Goal: Task Accomplishment & Management: Manage account settings

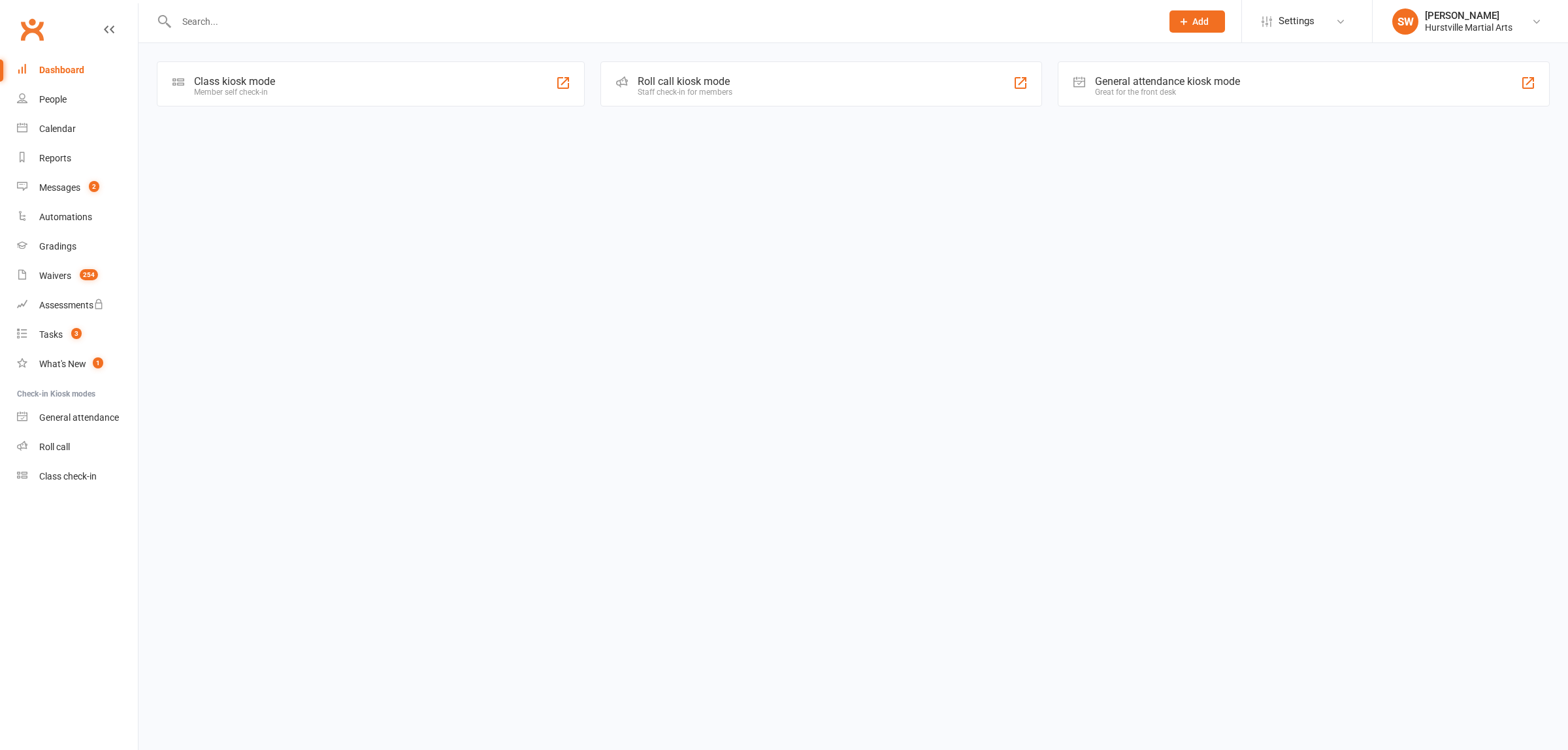
click at [229, 27] on input "text" at bounding box center [663, 21] width 980 height 18
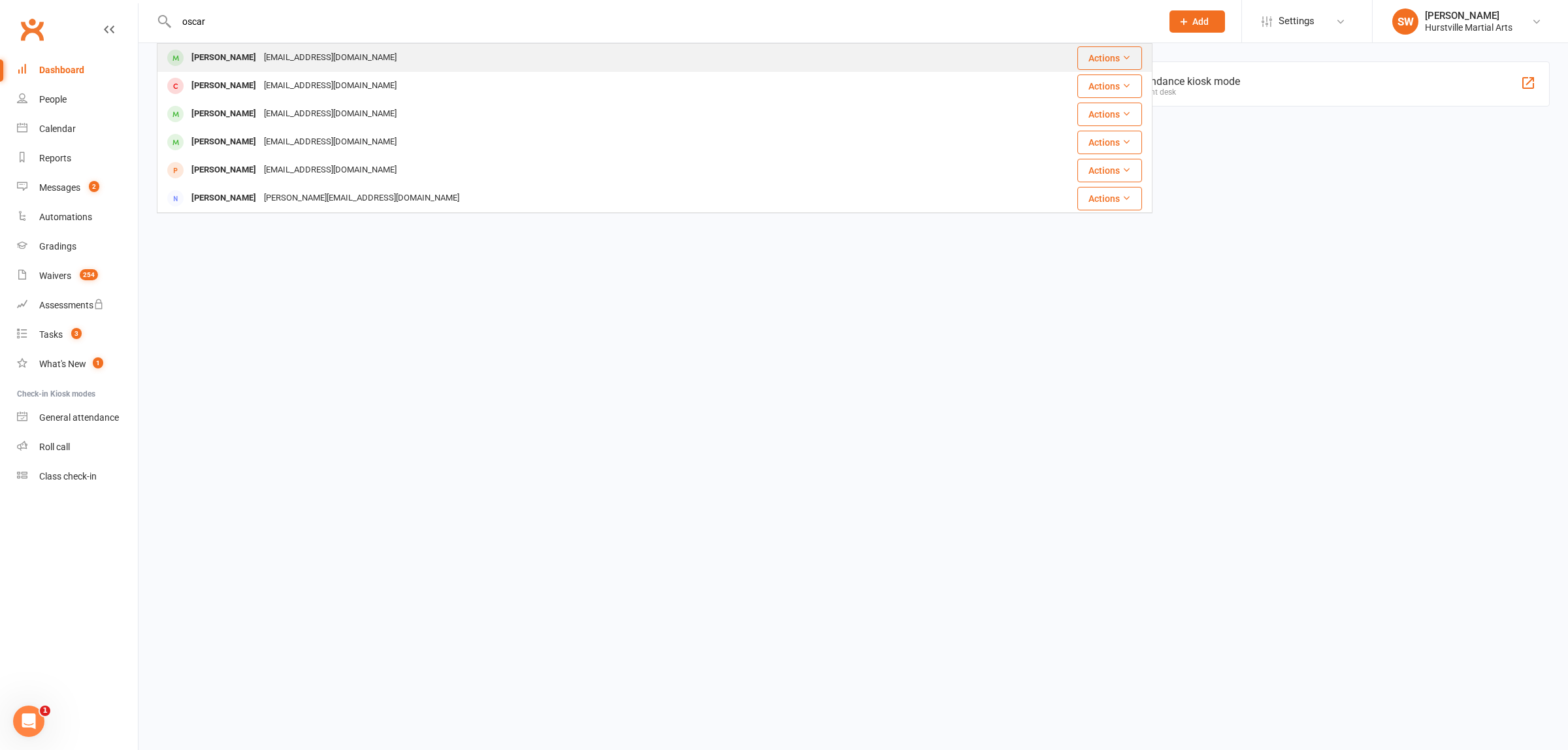
type input "oscar"
click at [227, 62] on div "[PERSON_NAME]" at bounding box center [223, 57] width 73 height 19
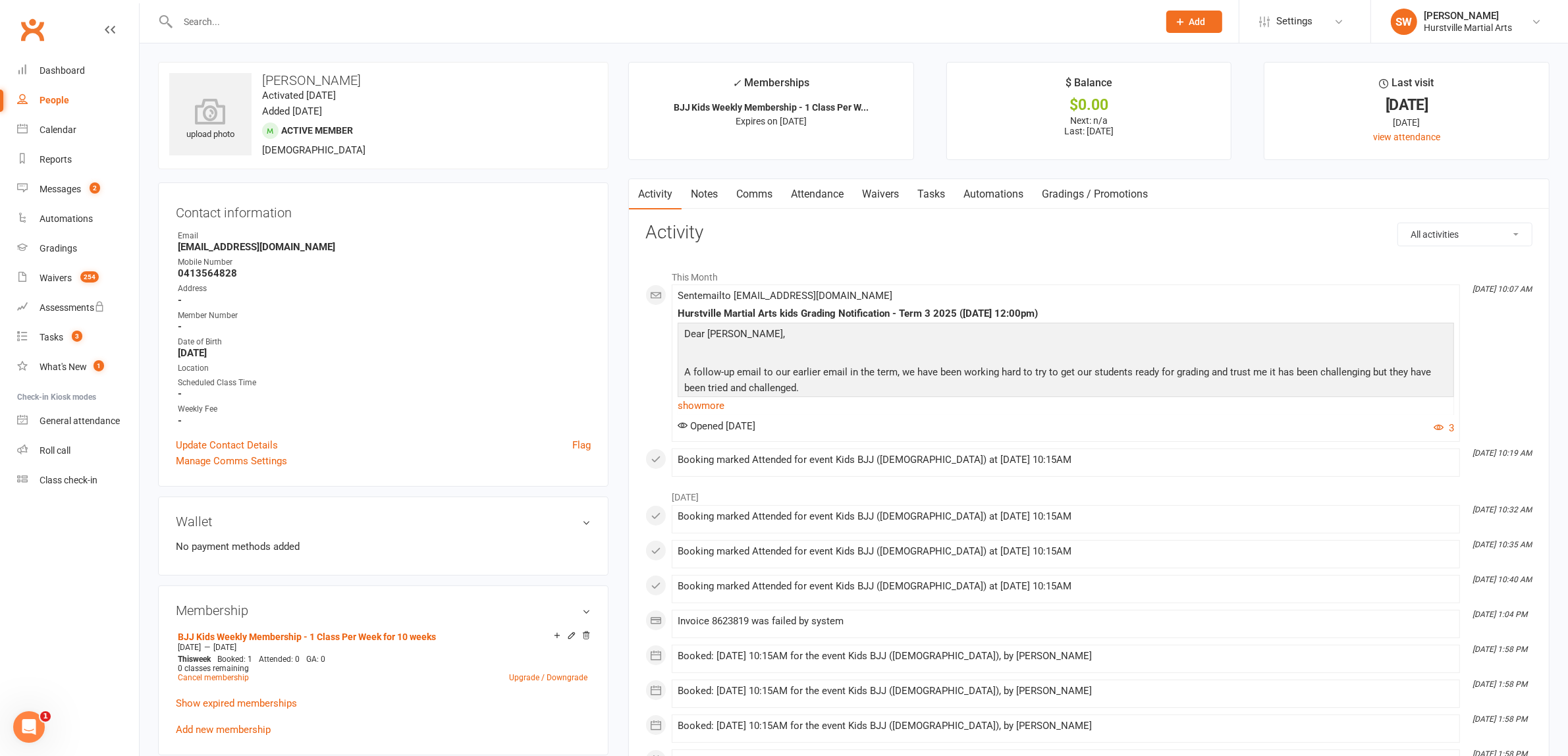
click at [235, 27] on input "text" at bounding box center [661, 21] width 976 height 18
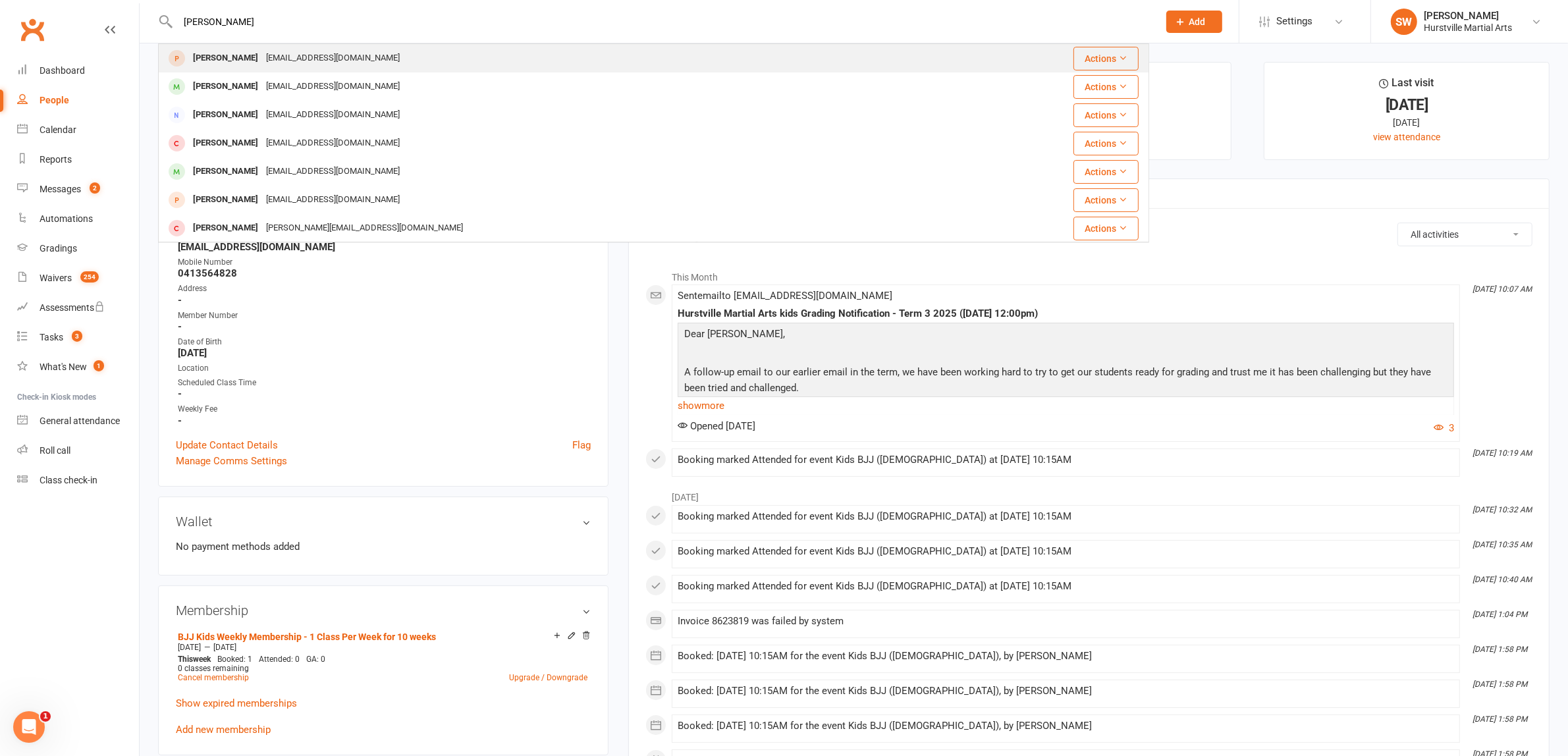
type input "[PERSON_NAME]"
click at [213, 64] on div "[PERSON_NAME]" at bounding box center [225, 58] width 73 height 19
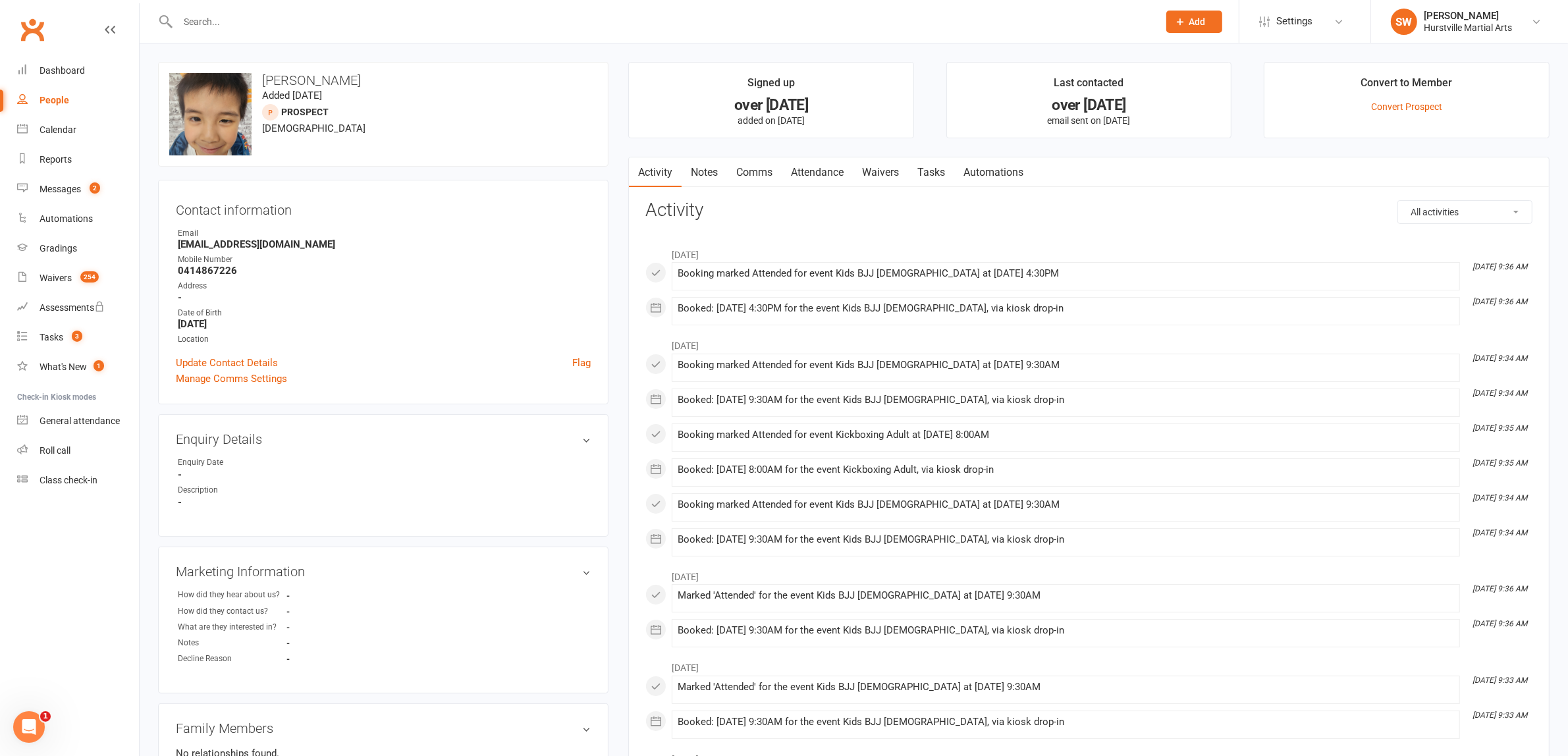
click at [767, 175] on link "Comms" at bounding box center [754, 172] width 54 height 30
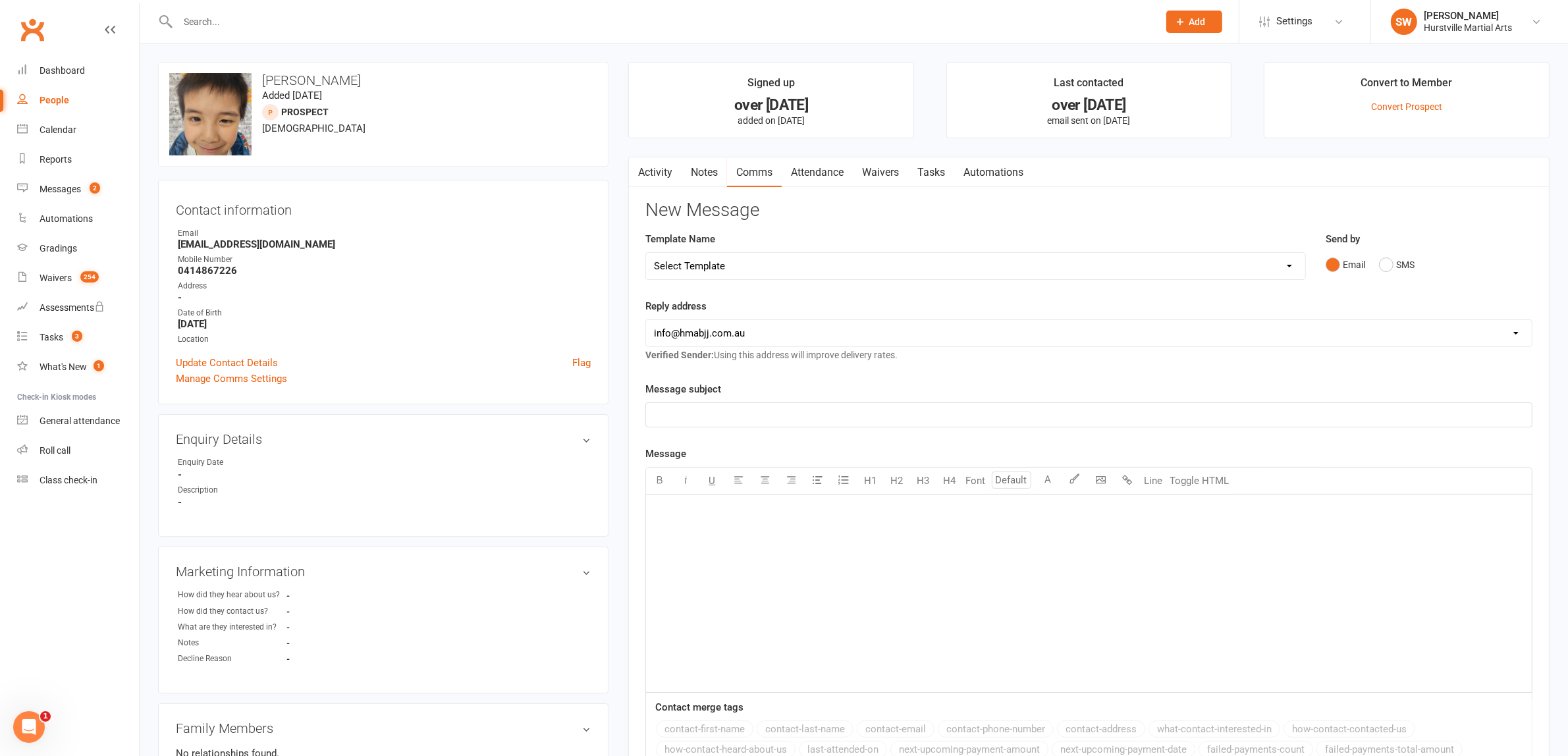
click at [703, 182] on link "Notes" at bounding box center [704, 172] width 46 height 30
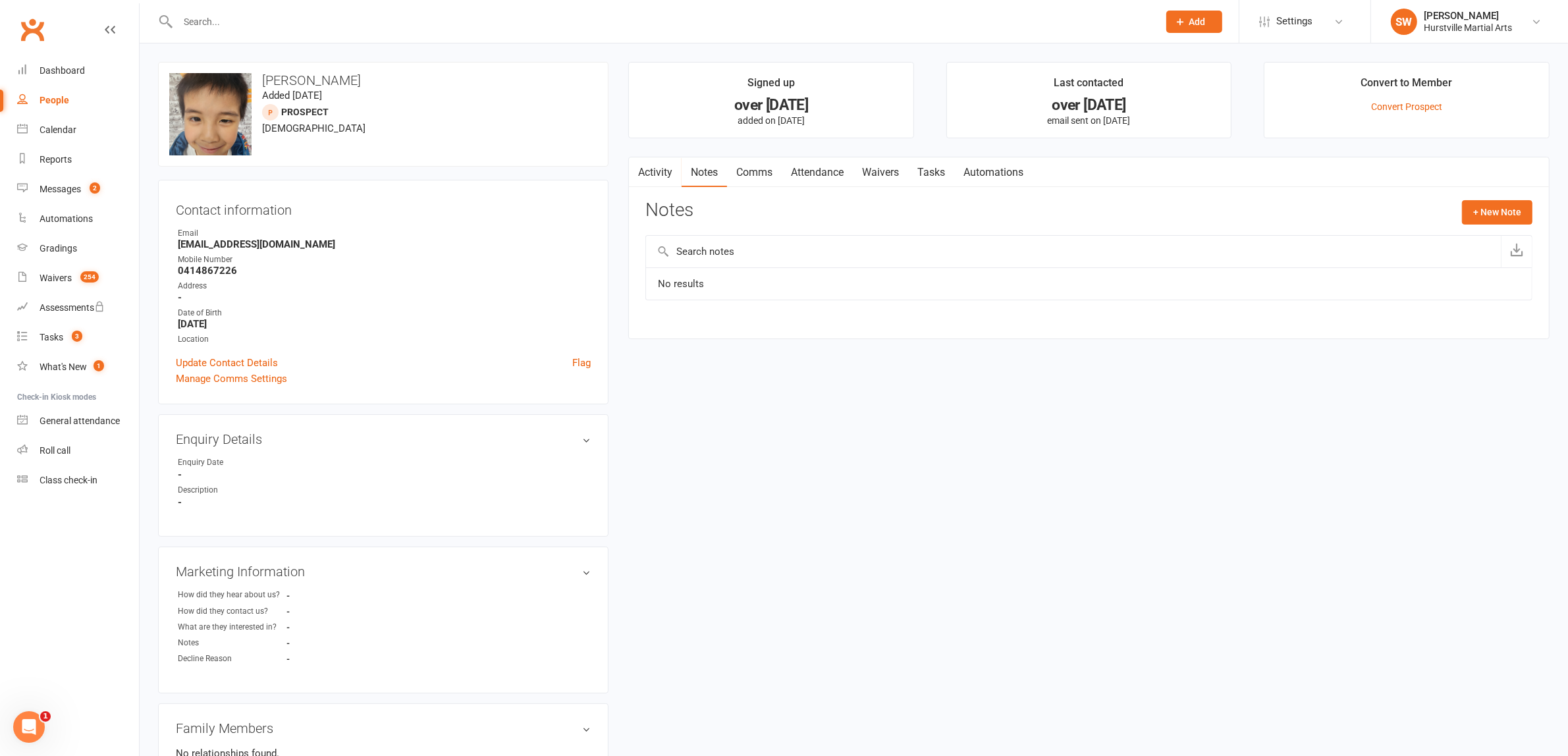
click at [642, 170] on button "button" at bounding box center [637, 172] width 17 height 30
click at [462, 492] on li "Description -" at bounding box center [383, 496] width 415 height 25
click at [666, 163] on link "Activity" at bounding box center [655, 172] width 53 height 30
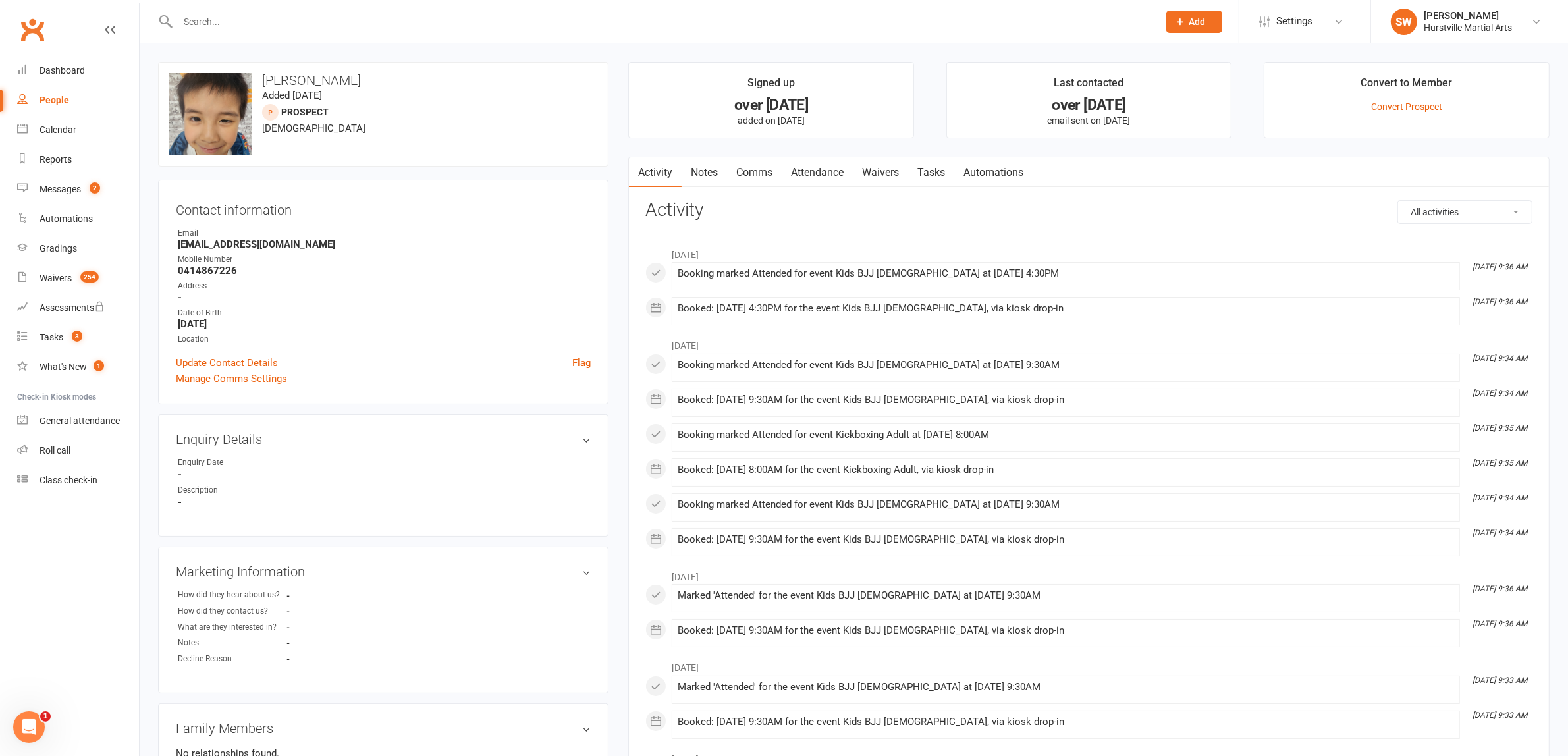
click at [838, 171] on link "Attendance" at bounding box center [817, 172] width 71 height 30
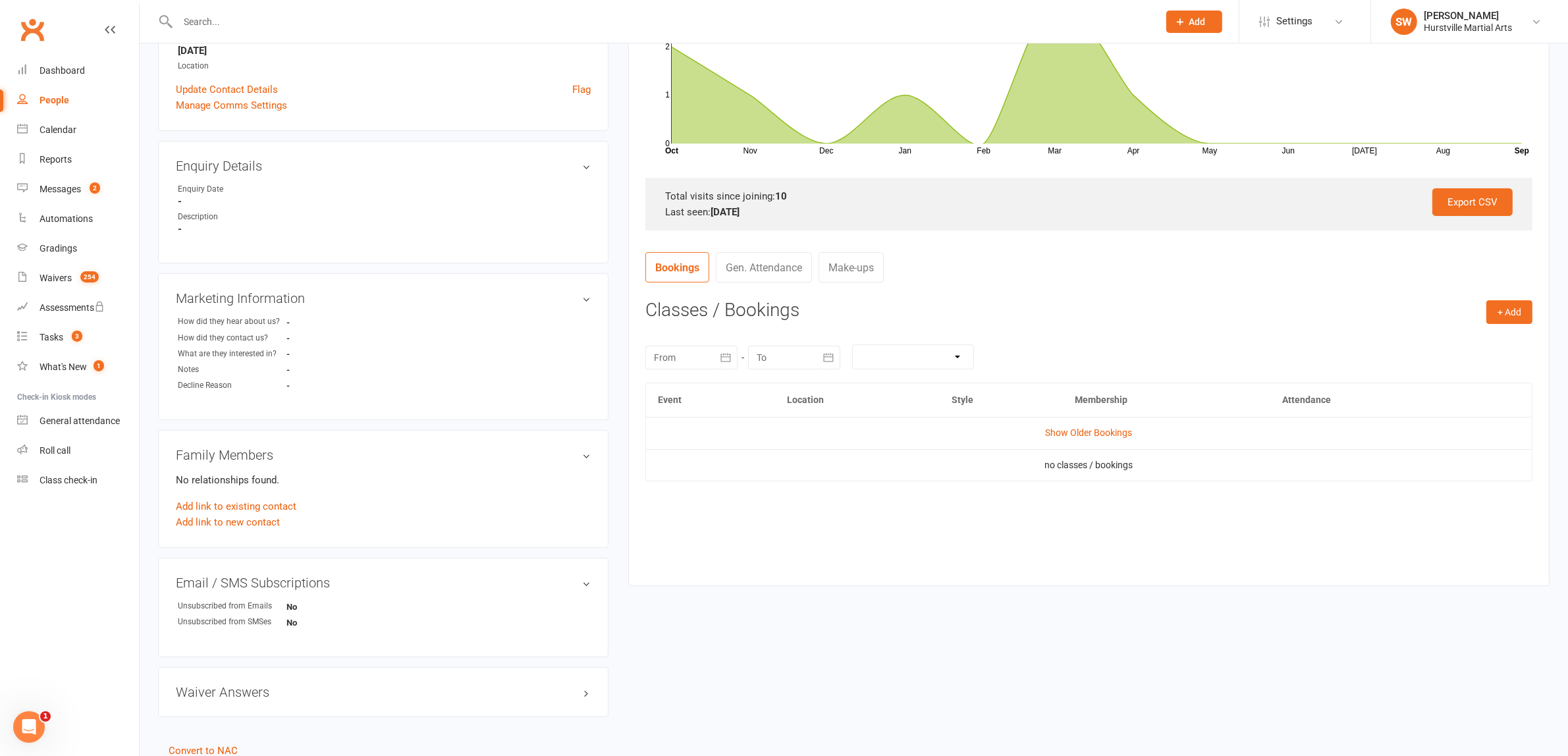
scroll to position [327, 0]
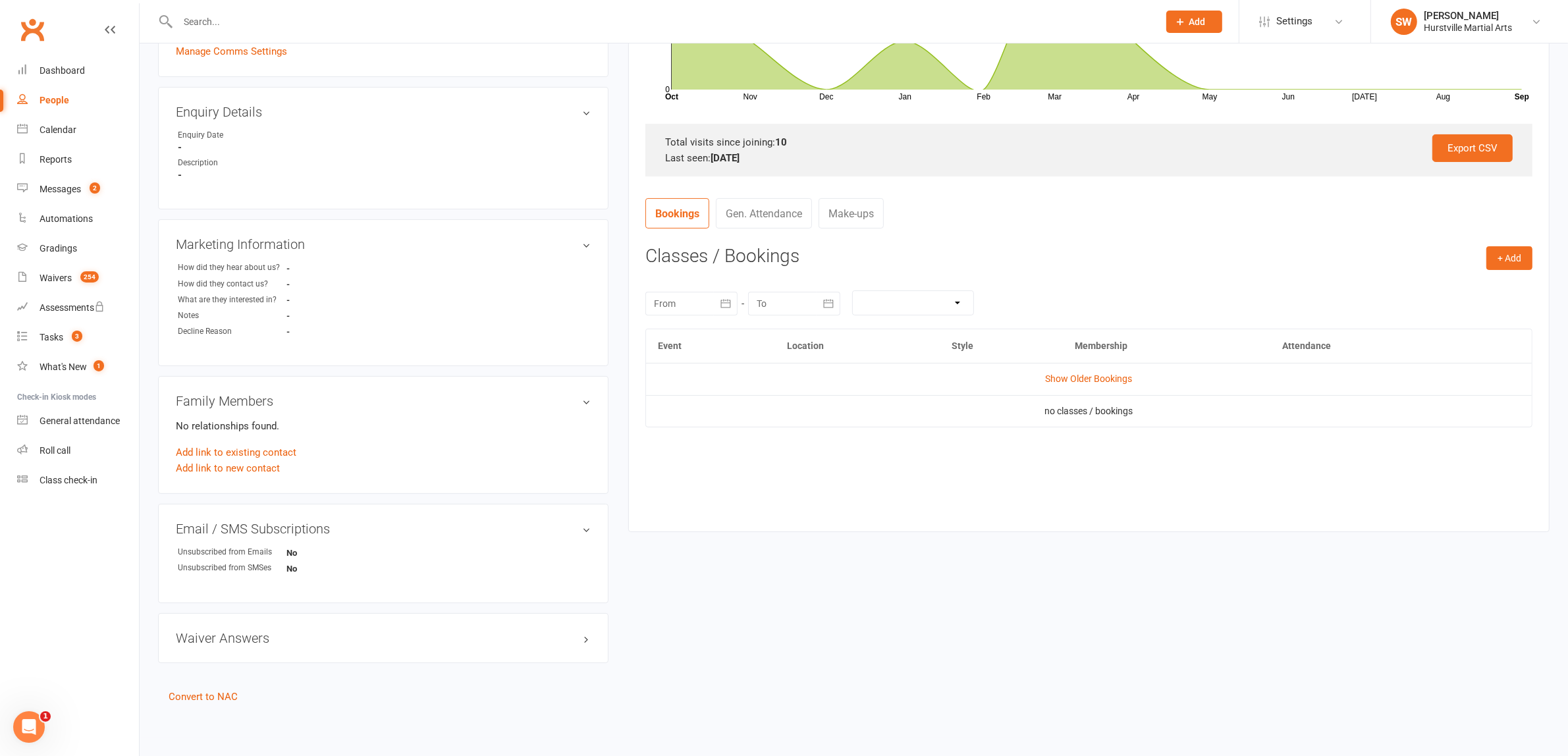
click at [765, 237] on nav "Bookings Gen. Attendance Make-ups" at bounding box center [1089, 218] width 887 height 40
click at [774, 217] on link "Gen. Attendance" at bounding box center [763, 214] width 96 height 30
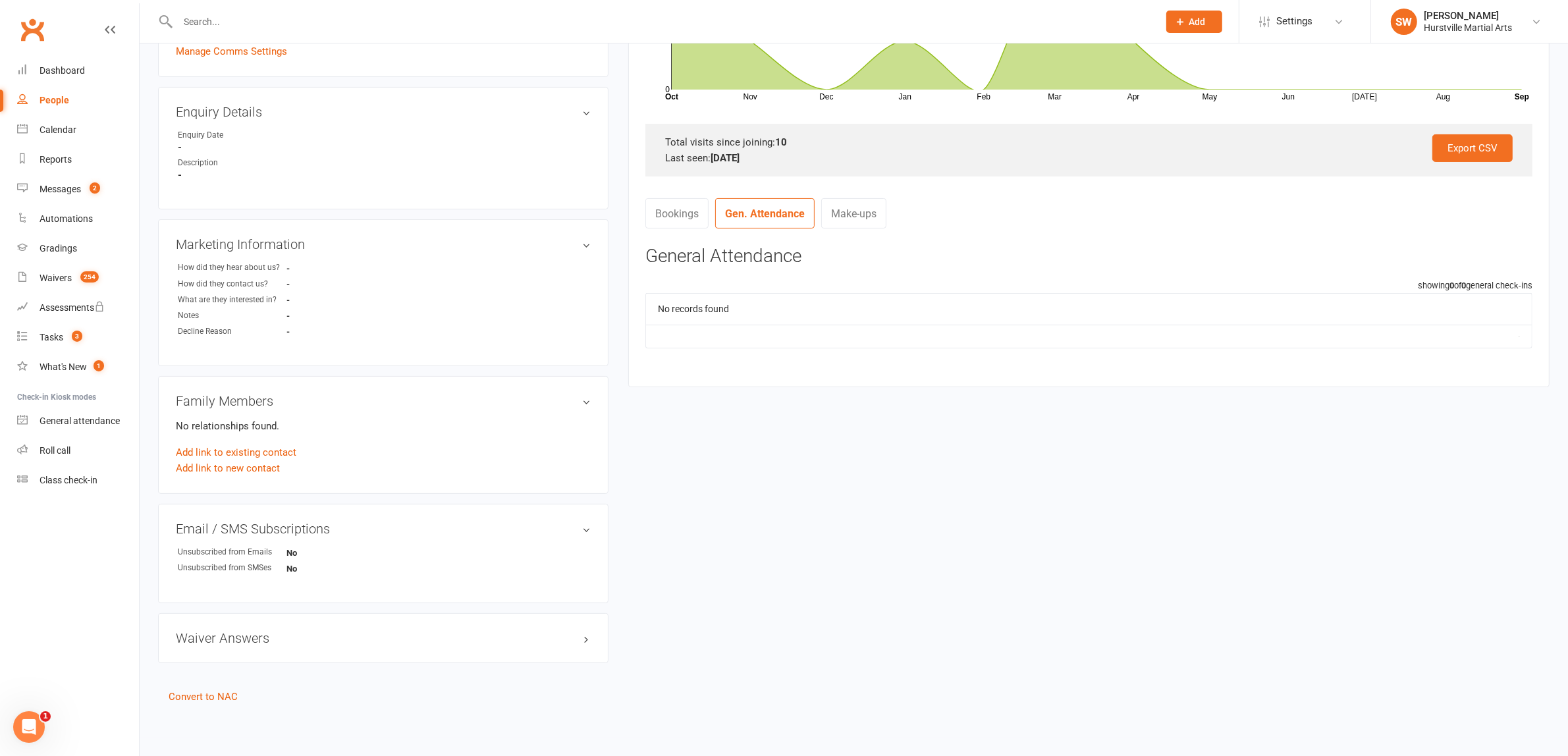
click at [838, 225] on link "Make-ups" at bounding box center [854, 214] width 65 height 30
click at [689, 218] on link "Bookings" at bounding box center [676, 214] width 63 height 30
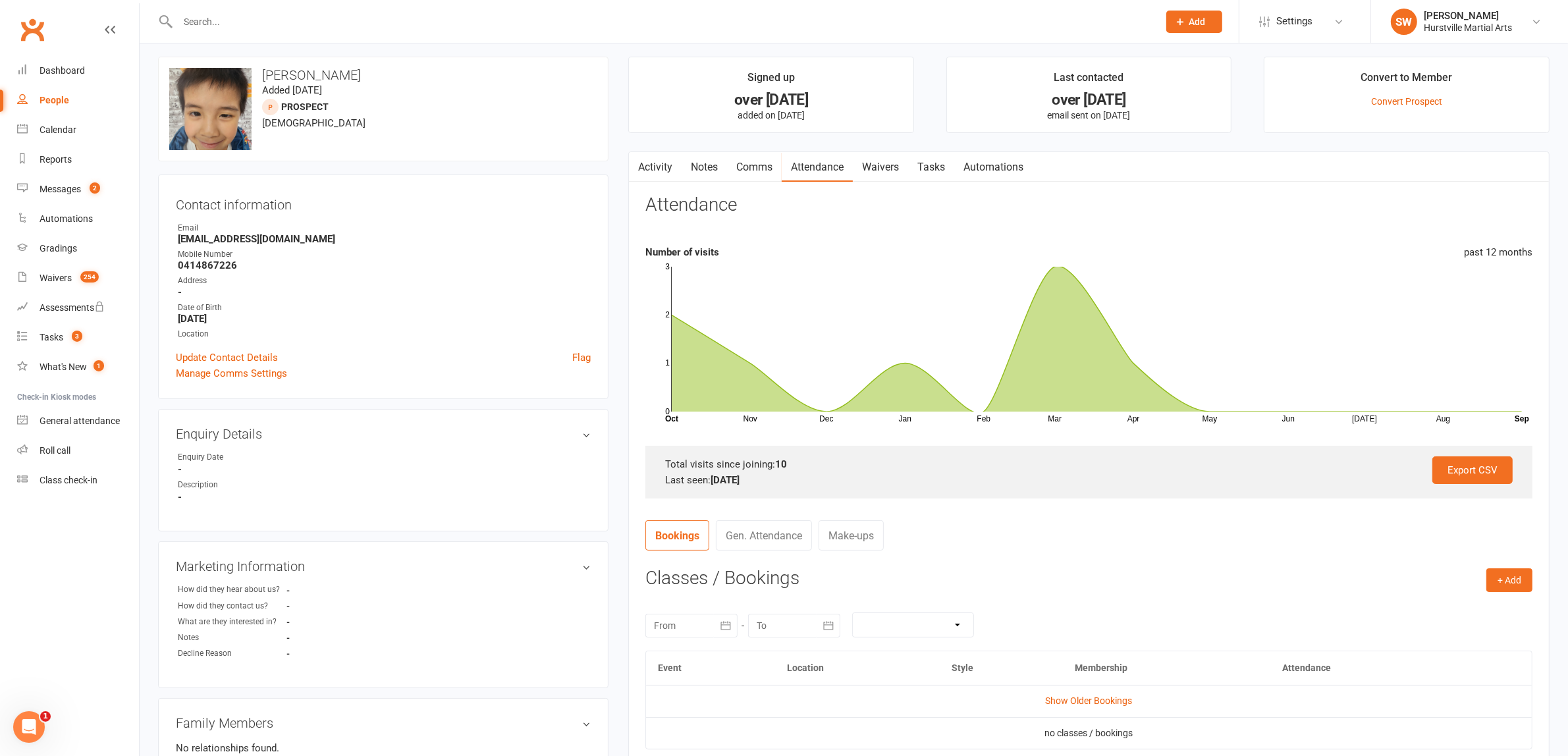
scroll to position [0, 0]
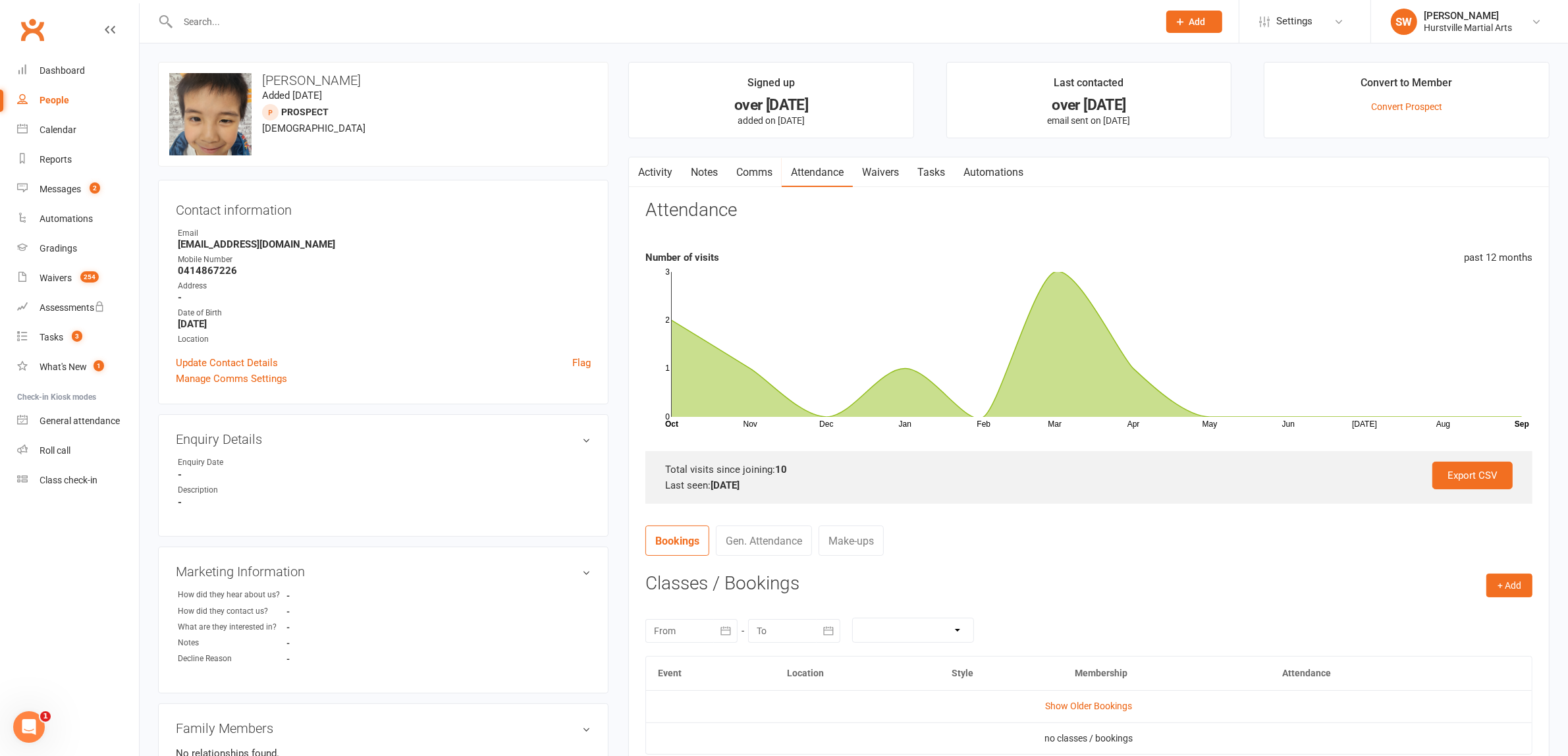
click at [230, 31] on div at bounding box center [653, 21] width 991 height 43
click at [240, 23] on input "text" at bounding box center [661, 21] width 976 height 18
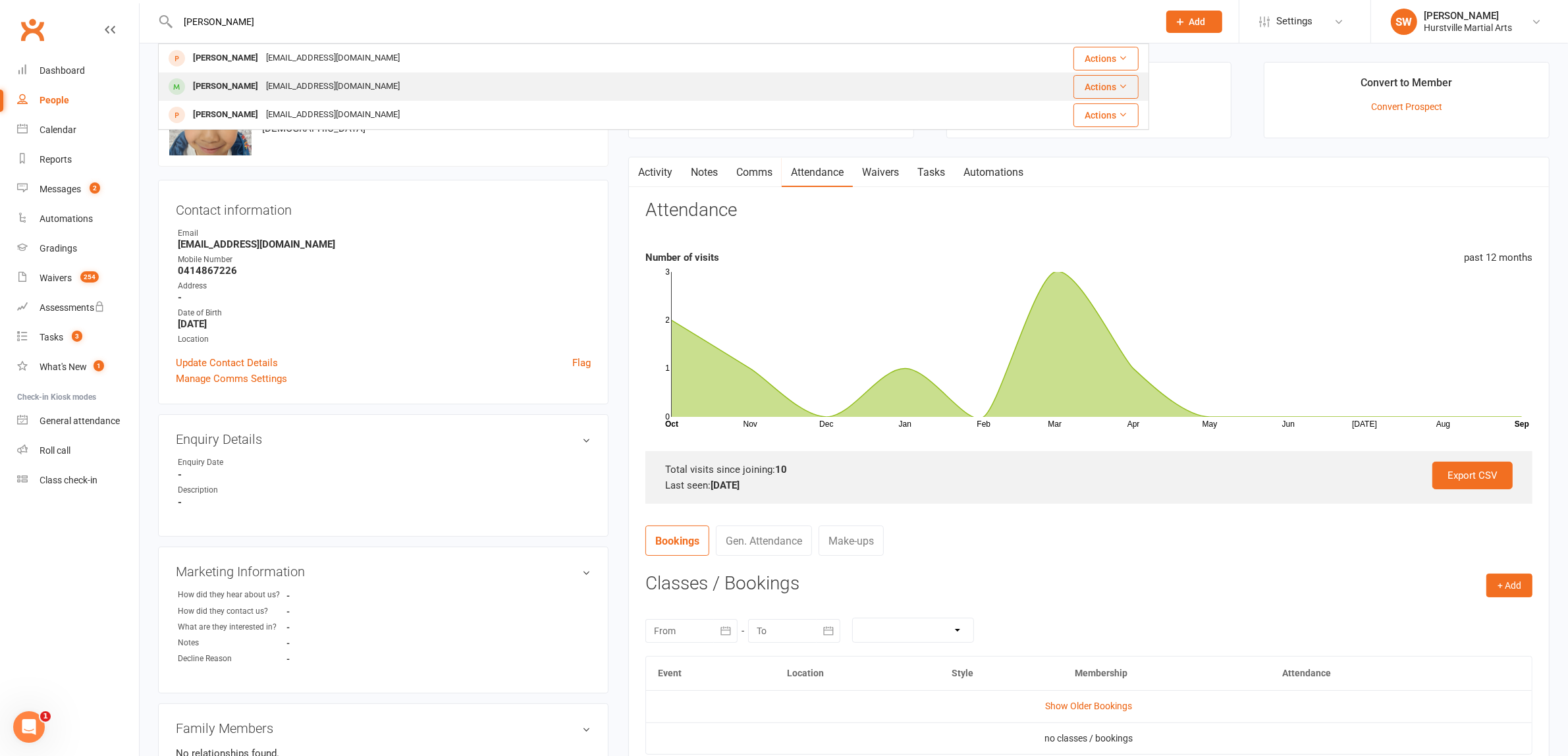
type input "[PERSON_NAME]"
click at [231, 96] on div "[PERSON_NAME]" at bounding box center [225, 86] width 73 height 19
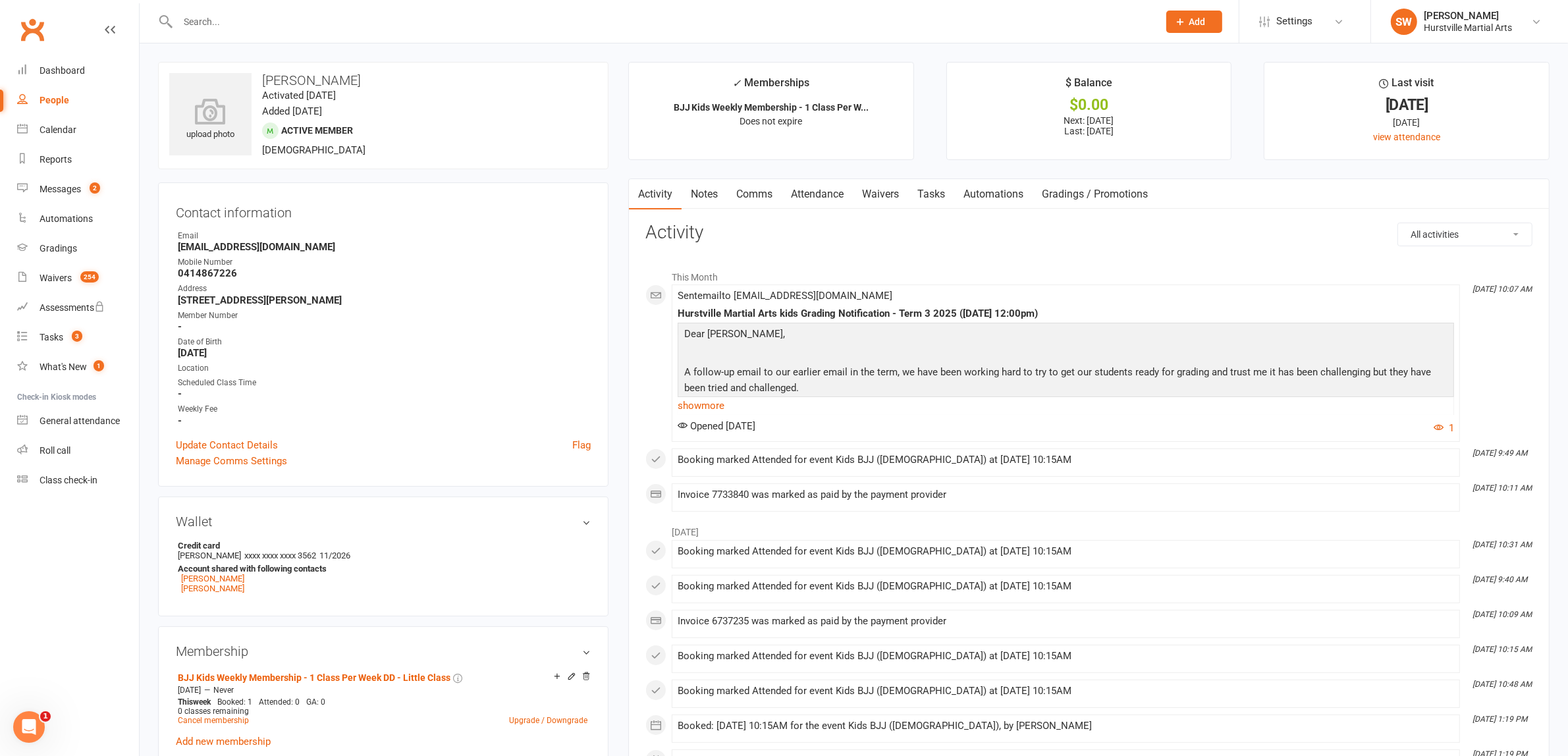
click at [710, 188] on link "Notes" at bounding box center [704, 194] width 46 height 30
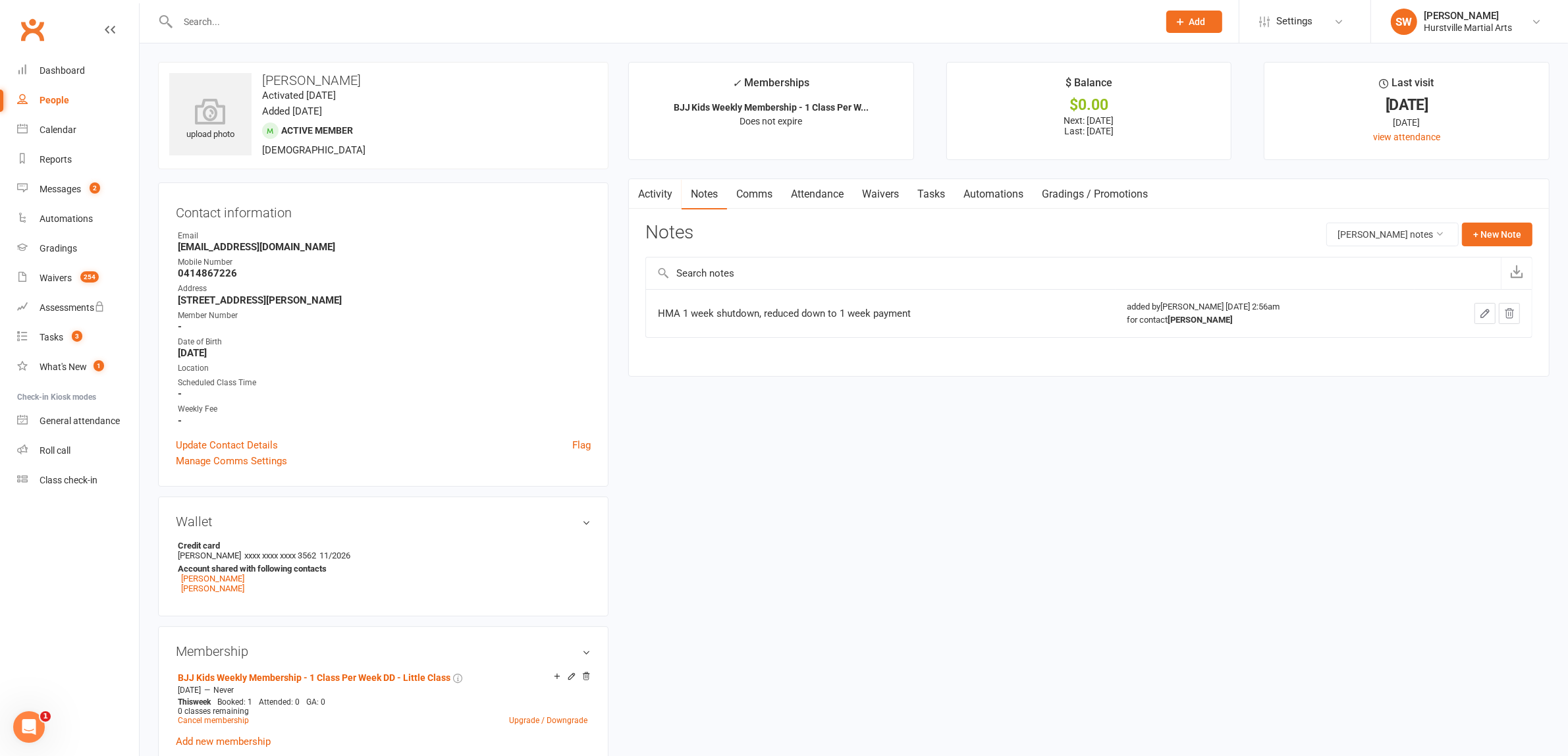
click at [763, 198] on link "Comms" at bounding box center [754, 194] width 54 height 30
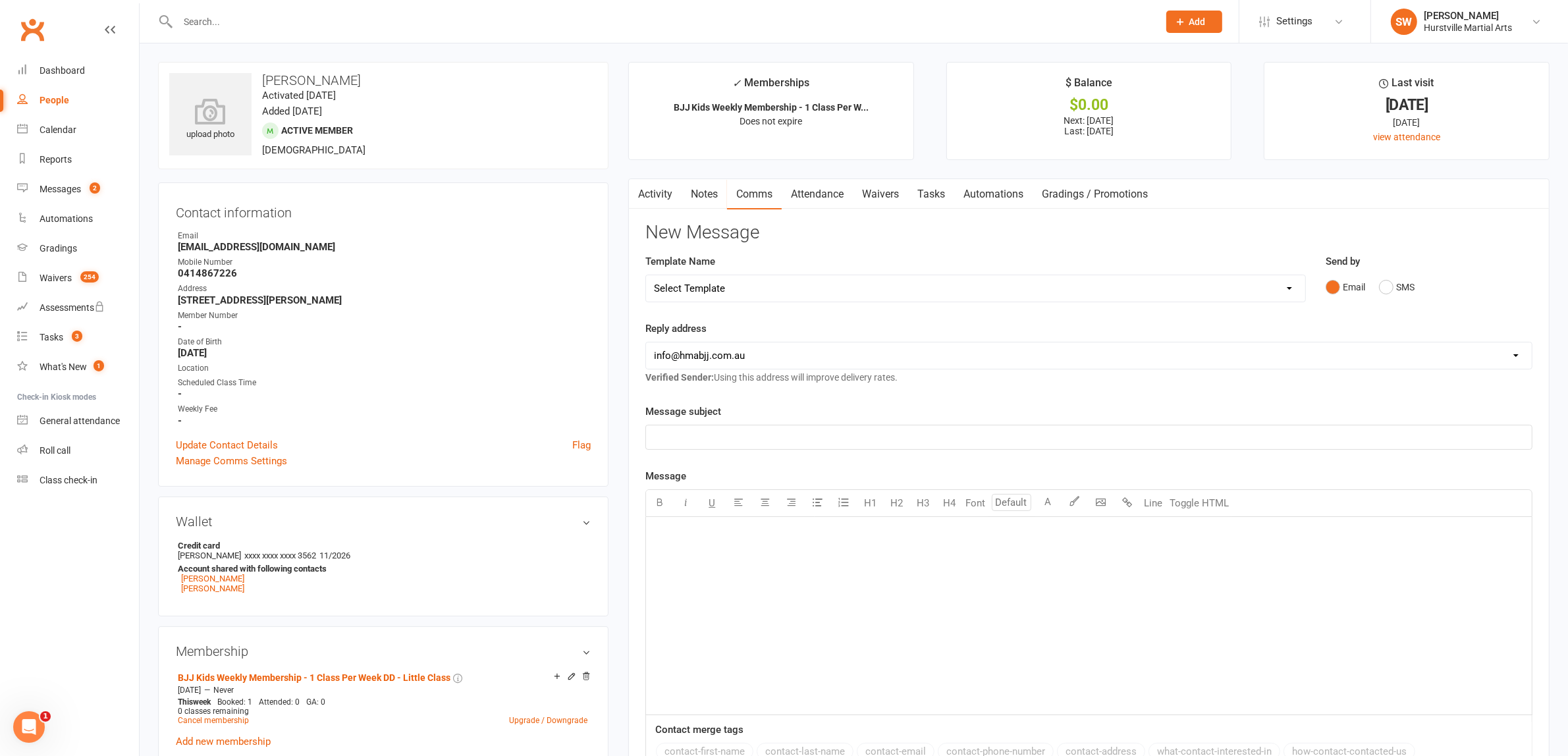
click at [646, 201] on link "Activity" at bounding box center [655, 194] width 53 height 30
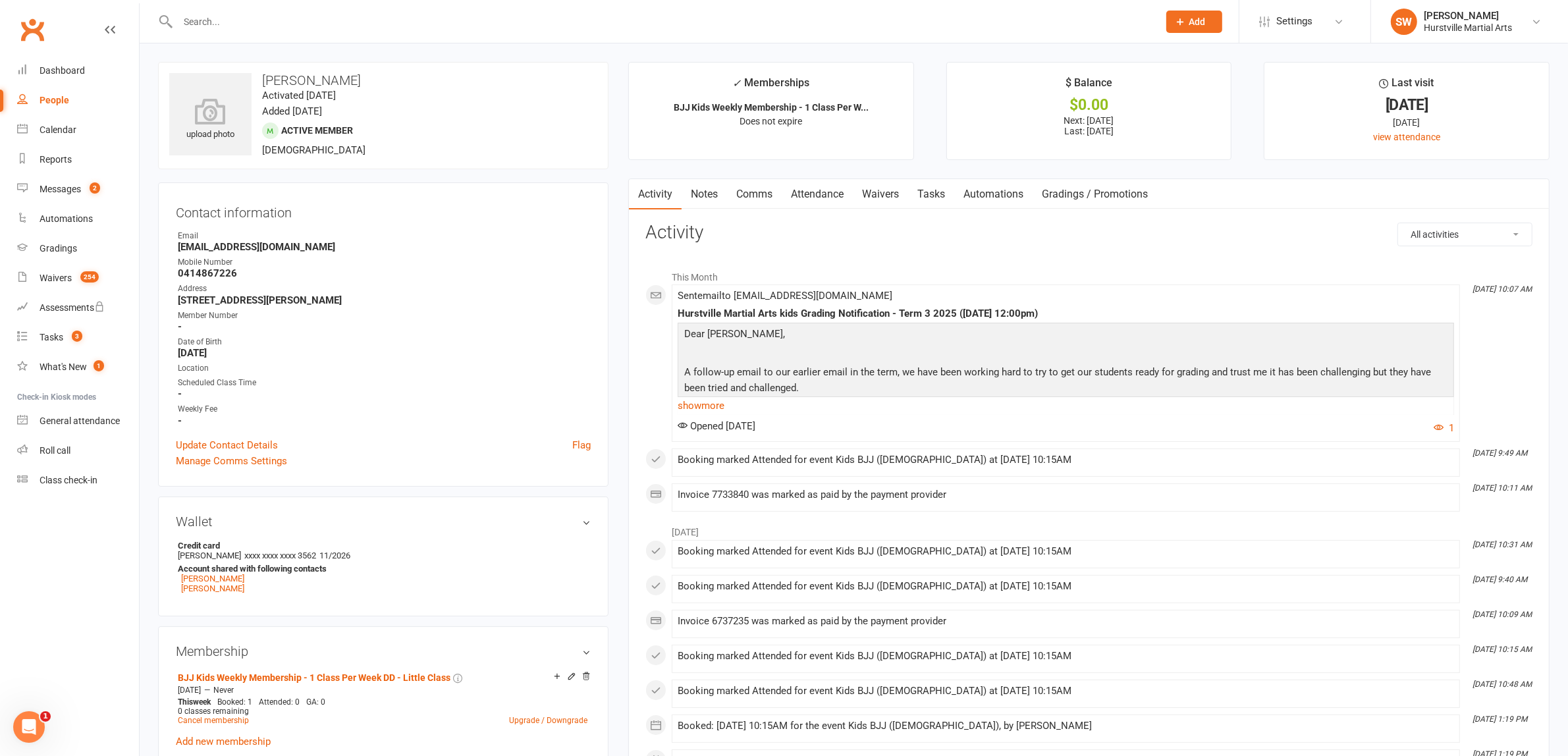
click at [820, 193] on link "Attendance" at bounding box center [817, 194] width 71 height 30
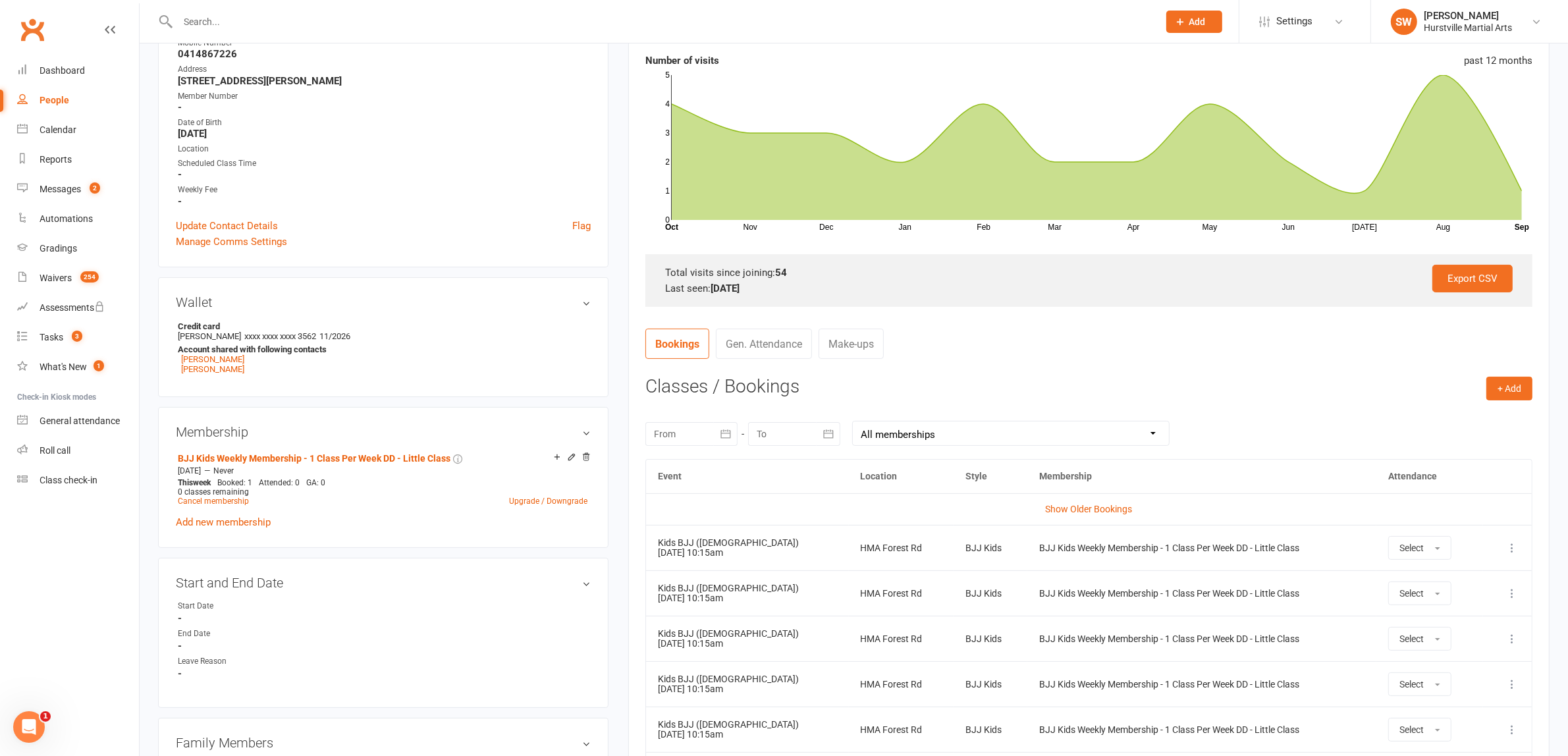
scroll to position [247, 0]
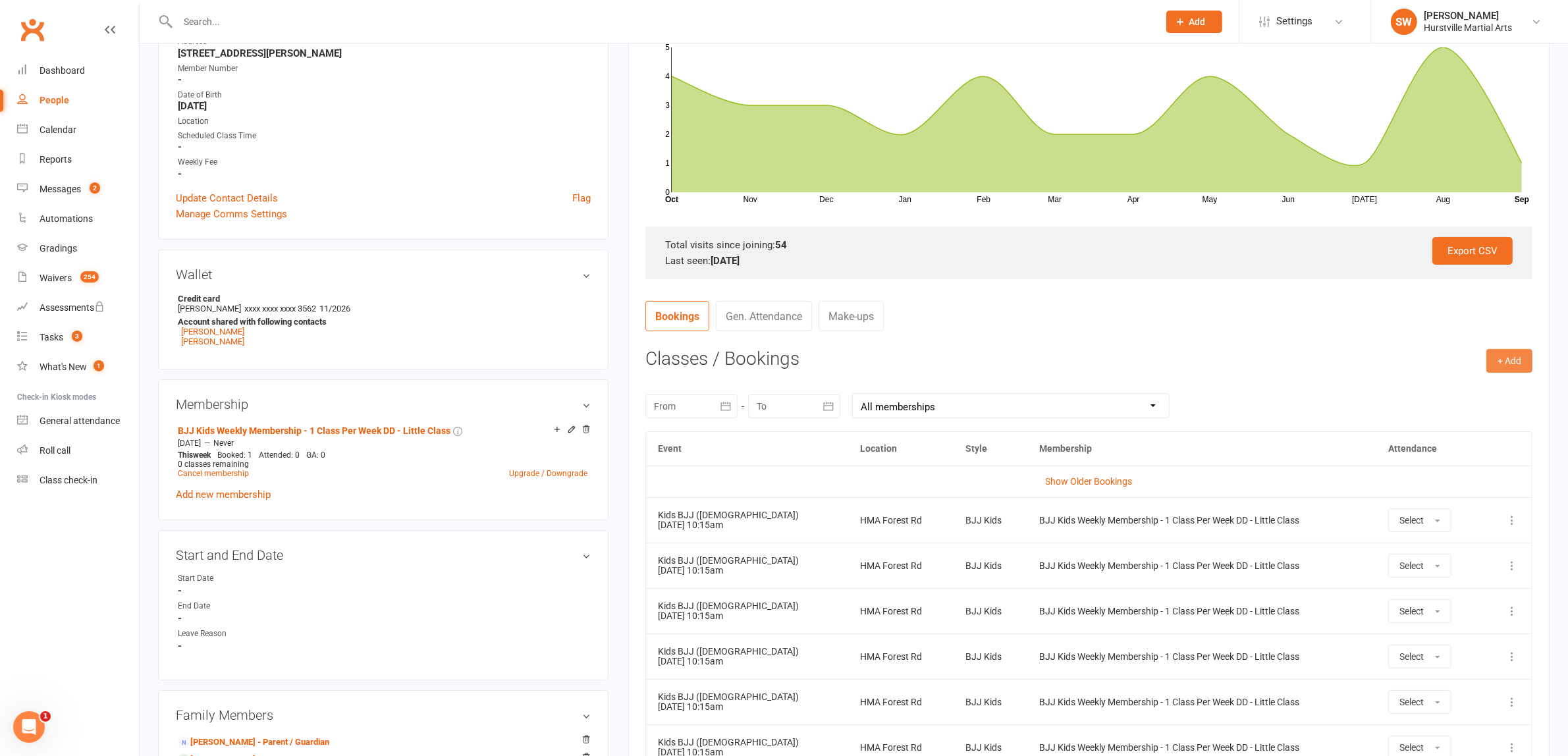
click at [1513, 356] on button "+ Add" at bounding box center [1509, 361] width 46 height 24
click at [1465, 395] on link "Book Event" at bounding box center [1467, 390] width 130 height 26
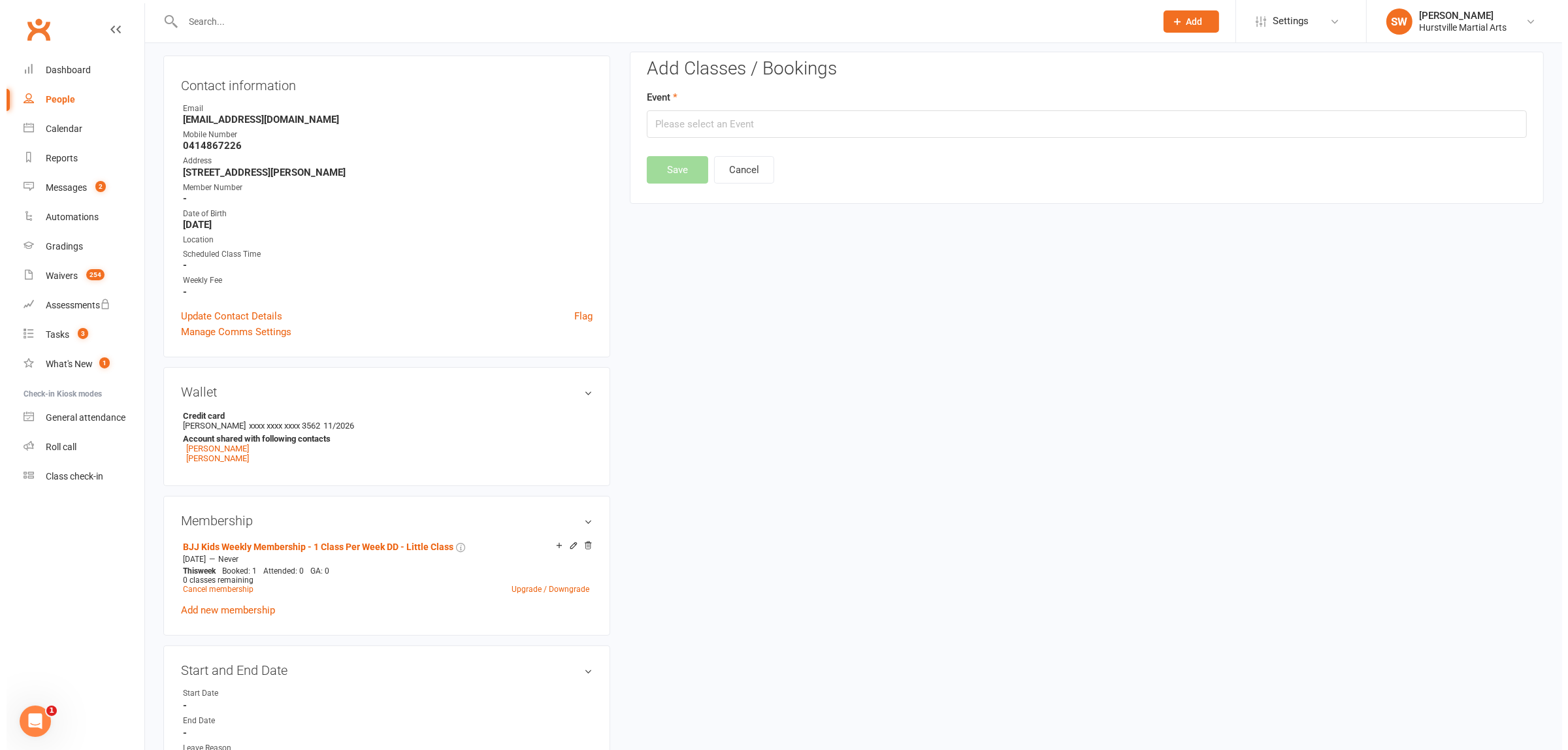
scroll to position [111, 0]
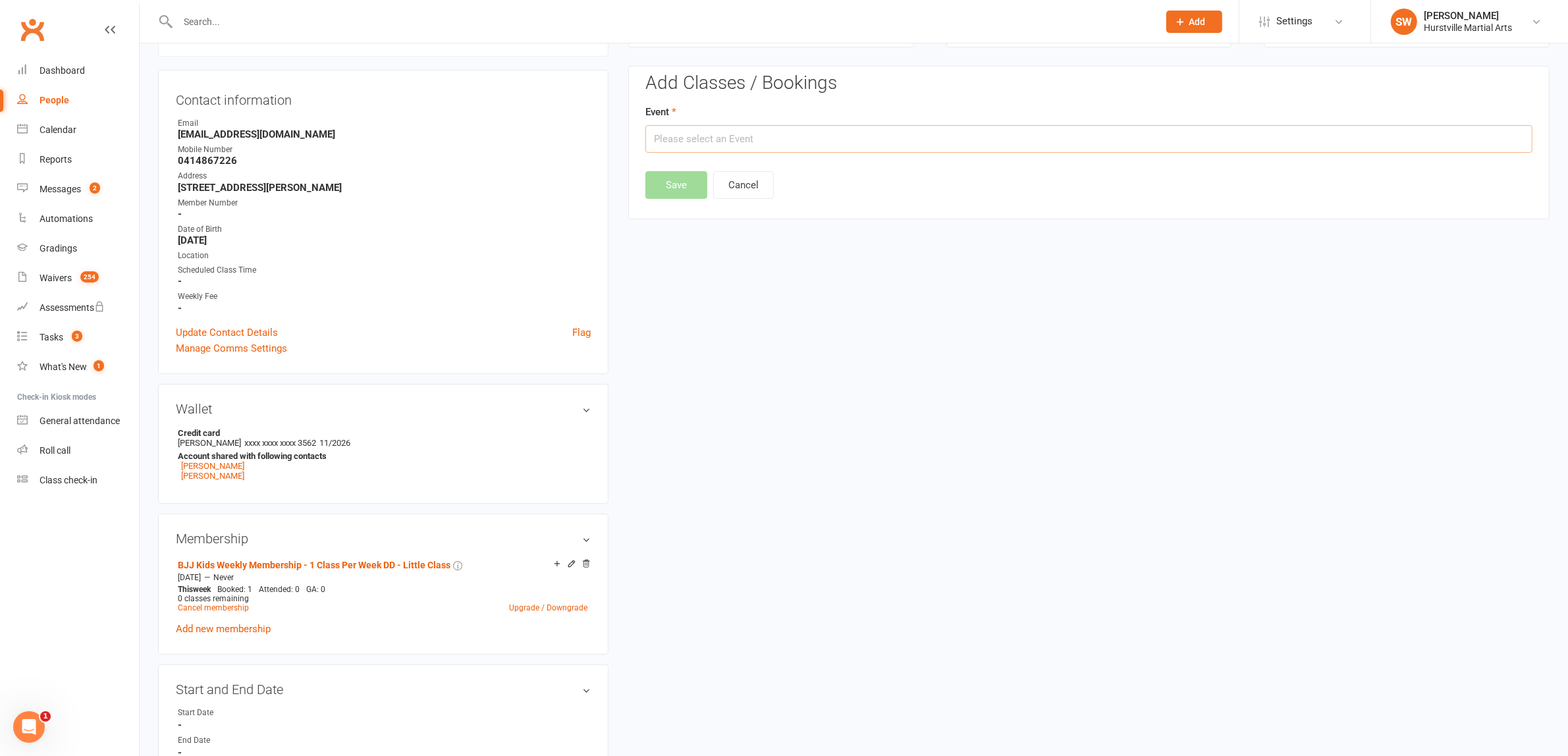
click at [920, 142] on input "text" at bounding box center [1089, 139] width 887 height 28
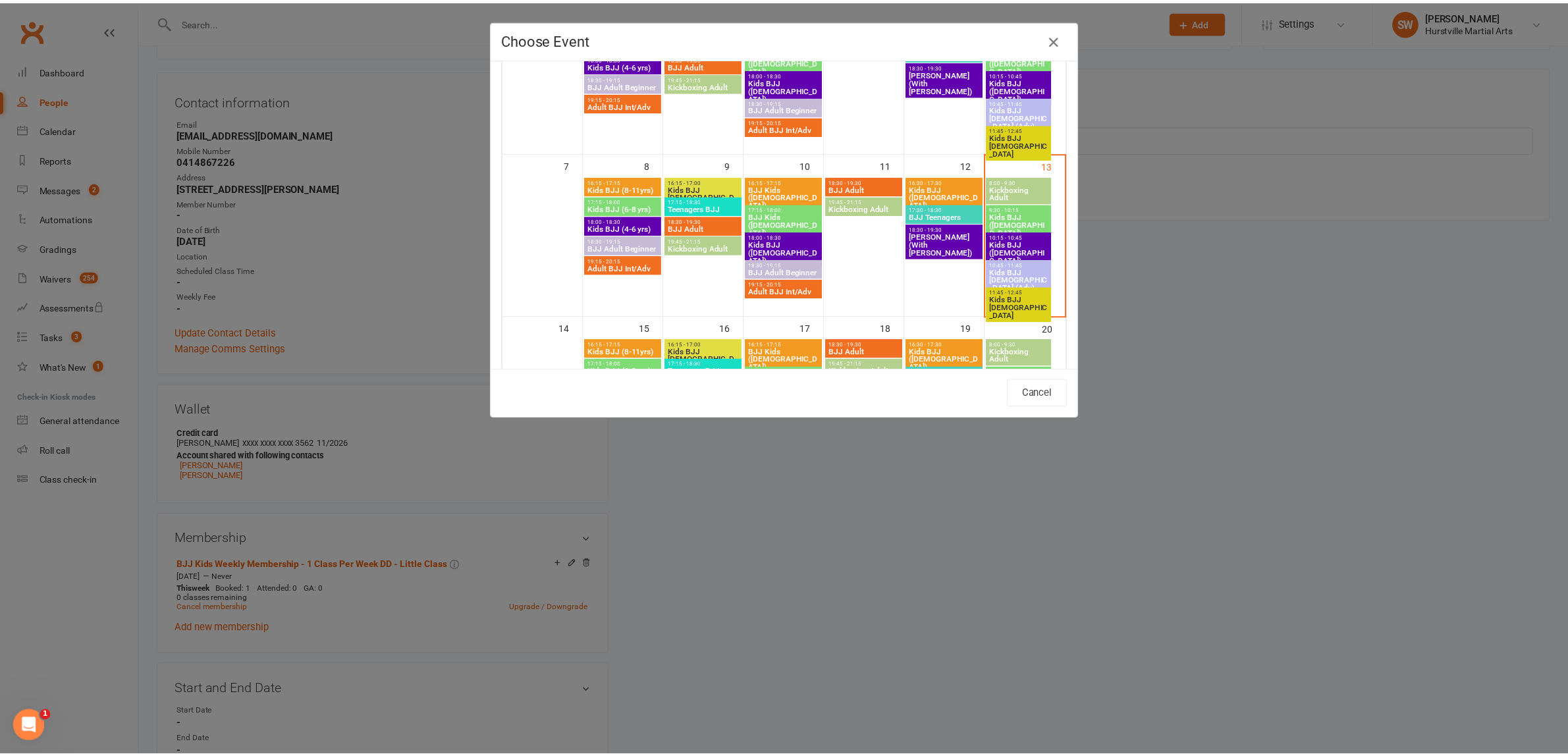
scroll to position [181, 0]
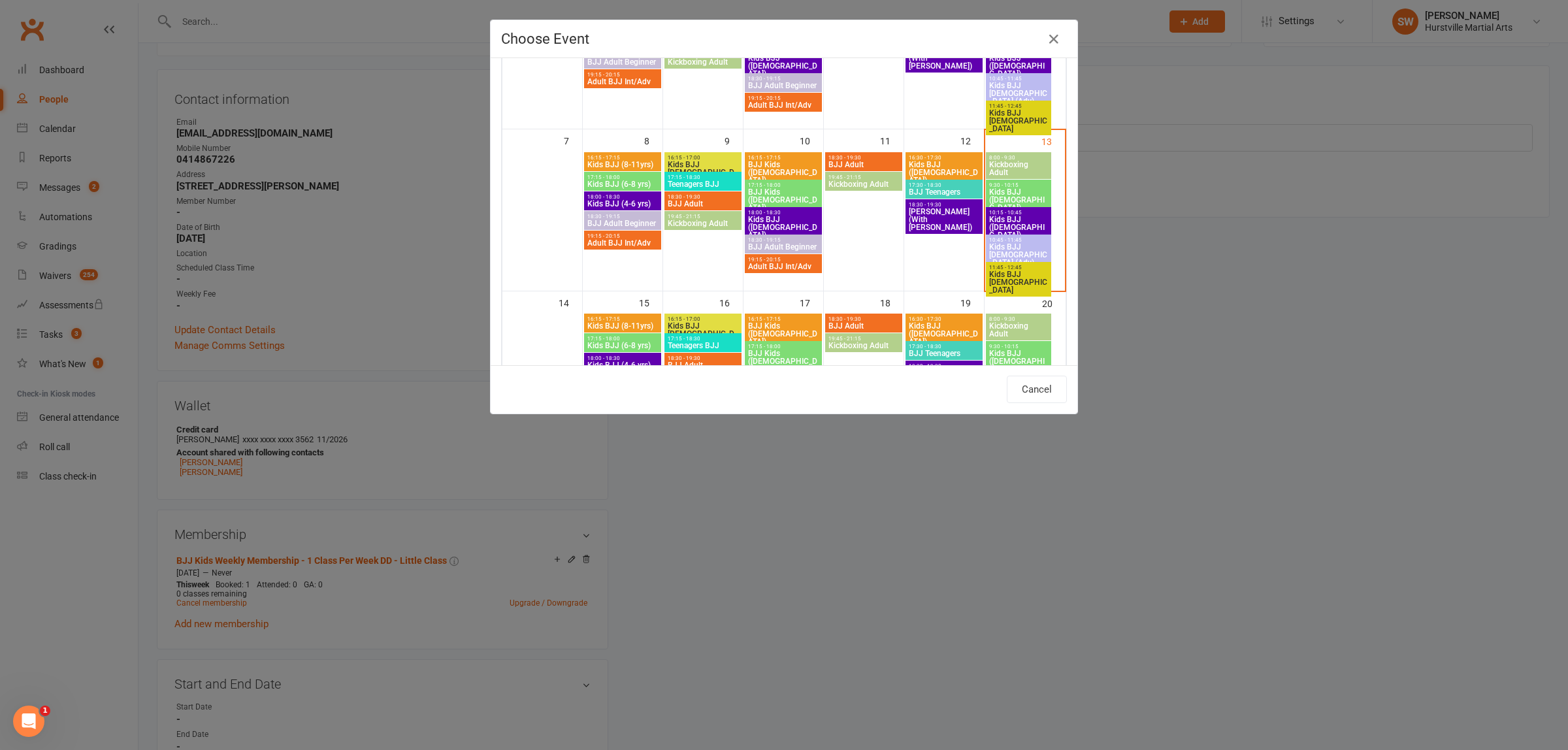
click at [1020, 187] on span "9:30 - 10:15" at bounding box center [1019, 185] width 60 height 6
type input "Kids BJJ ([DEMOGRAPHIC_DATA]) - [DATE] 9:30:00 AM"
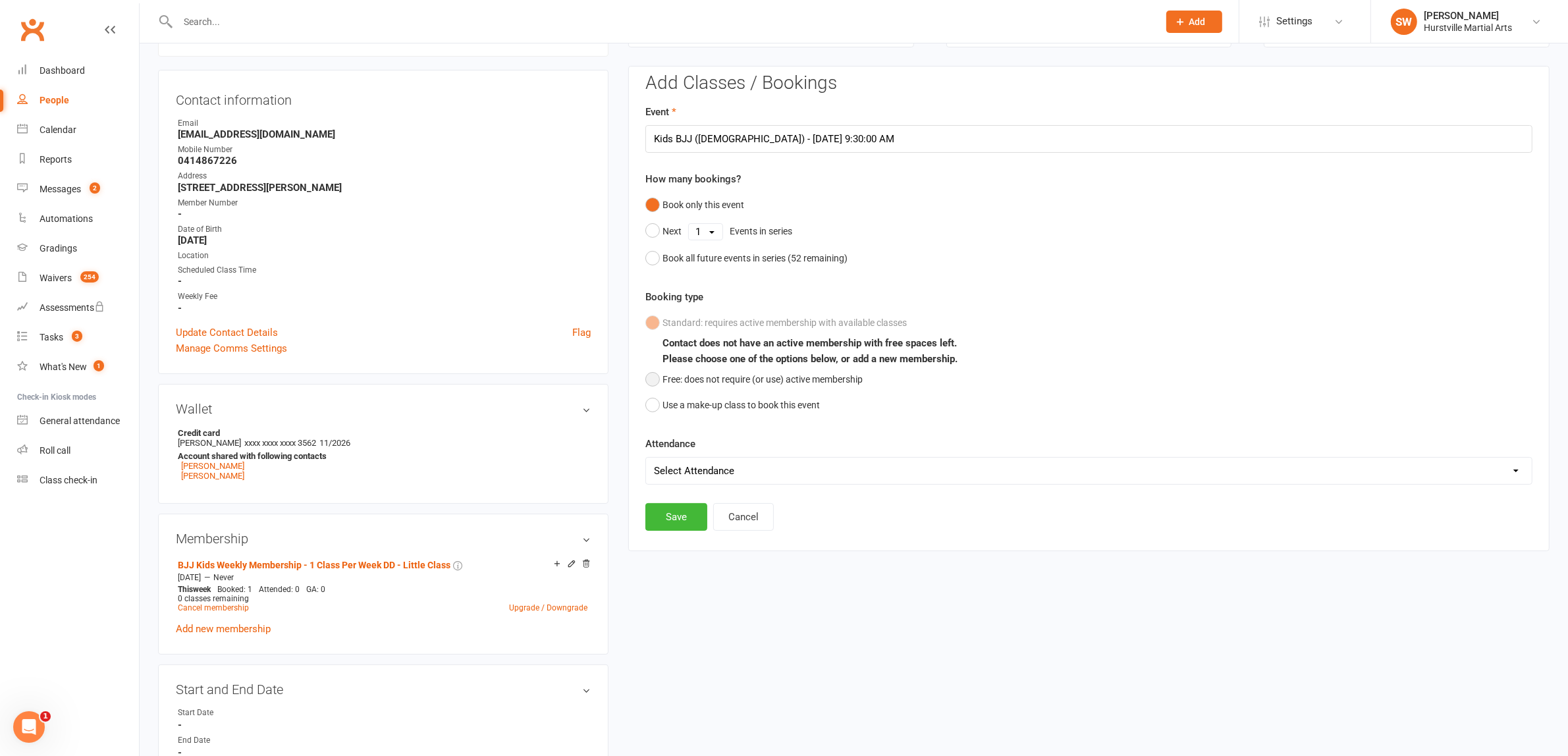
click at [653, 377] on button "Free: does not require (or use) active membership" at bounding box center [754, 379] width 217 height 25
click at [710, 472] on select "Select Attendance Attended Absent" at bounding box center [1089, 471] width 886 height 26
select select "0"
click at [646, 458] on select "Select Attendance Attended Absent" at bounding box center [1089, 471] width 886 height 26
click at [672, 515] on button "Save" at bounding box center [676, 517] width 62 height 28
